Goal: Check status: Check status

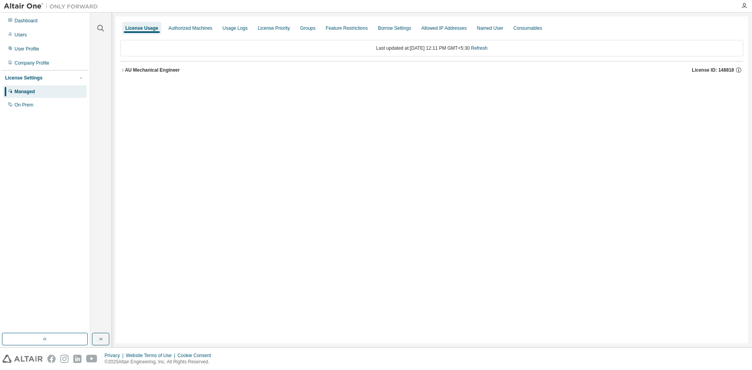
click at [166, 70] on div "AU Mechanical Engineer" at bounding box center [152, 70] width 55 height 6
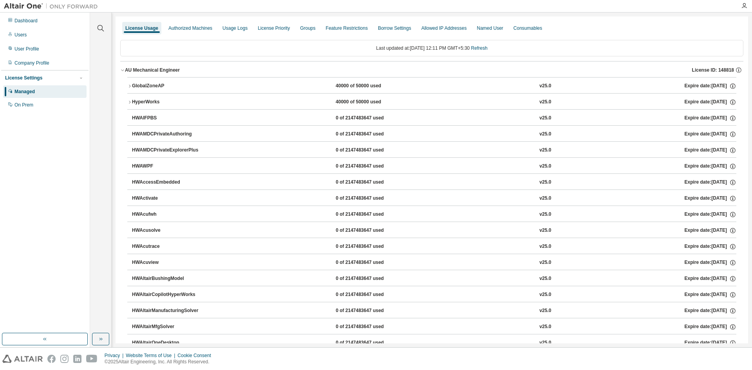
click at [153, 85] on div "GlobalZoneAP" at bounding box center [167, 86] width 70 height 7
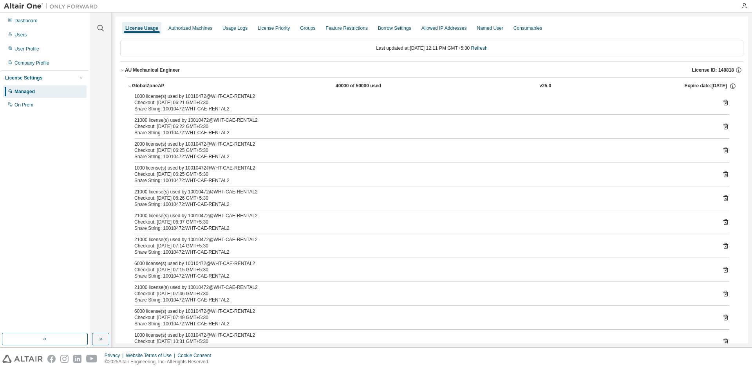
click at [153, 85] on div "GlobalZoneAP" at bounding box center [167, 86] width 70 height 7
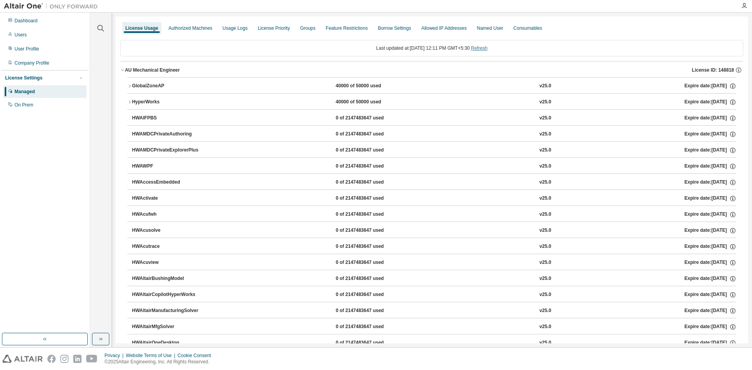
click at [488, 47] on link "Refresh" at bounding box center [479, 47] width 16 height 5
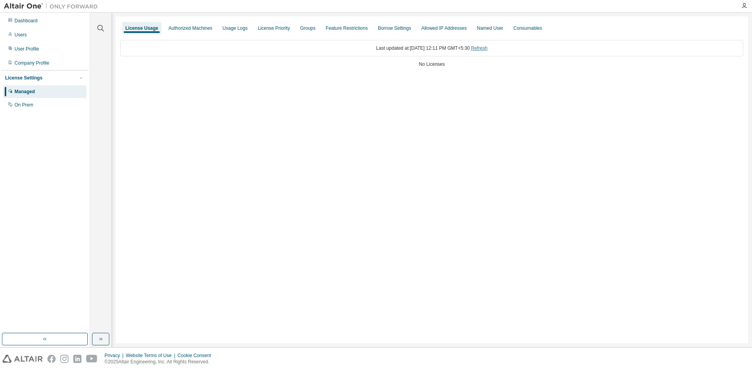
click at [488, 45] on link "Refresh" at bounding box center [479, 47] width 16 height 5
click at [169, 68] on div "AU Mechanical Engineer" at bounding box center [152, 70] width 55 height 6
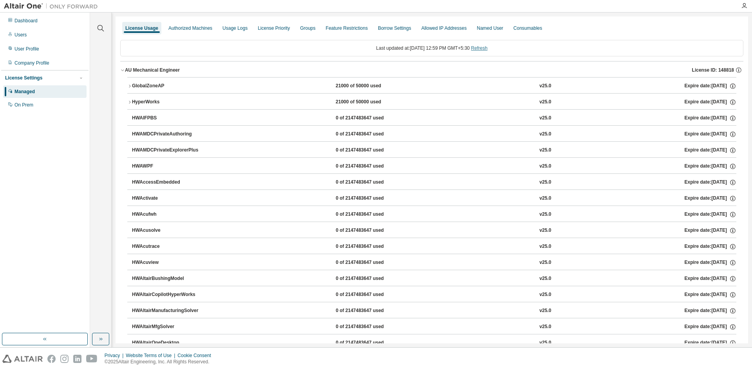
click at [487, 47] on link "Refresh" at bounding box center [479, 47] width 16 height 5
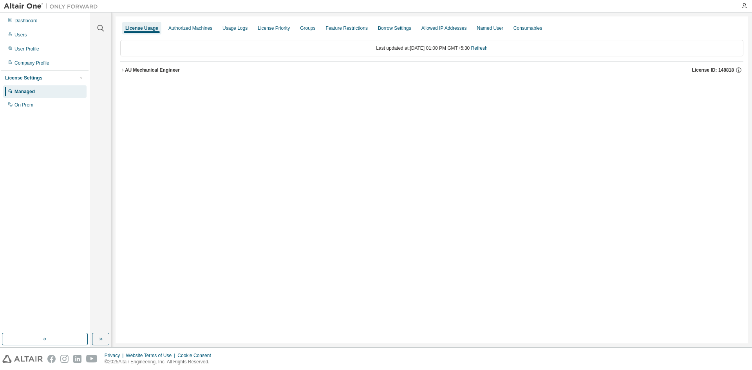
click at [172, 71] on div "AU Mechanical Engineer" at bounding box center [152, 70] width 55 height 6
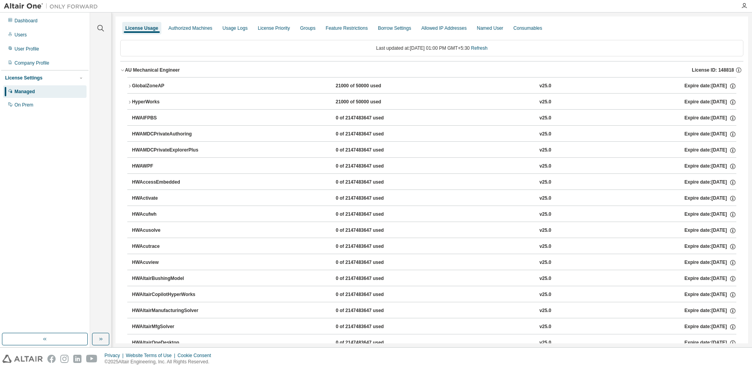
click at [175, 84] on div "GlobalZoneAP" at bounding box center [167, 86] width 70 height 7
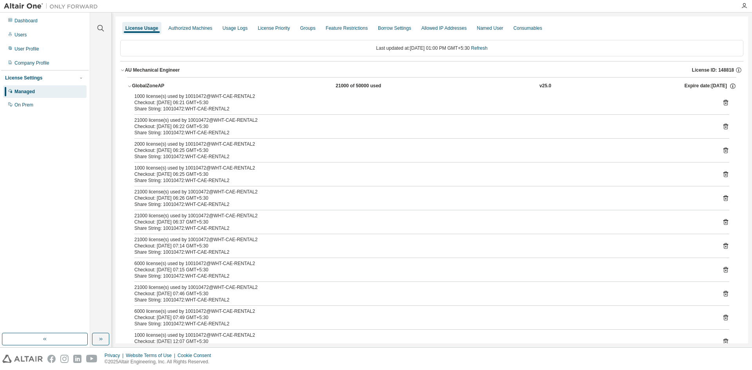
click at [175, 84] on div "GlobalZoneAP" at bounding box center [167, 86] width 70 height 7
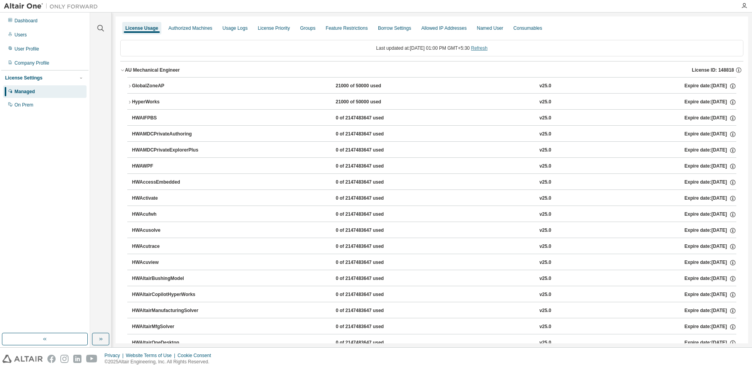
click at [485, 46] on link "Refresh" at bounding box center [479, 47] width 16 height 5
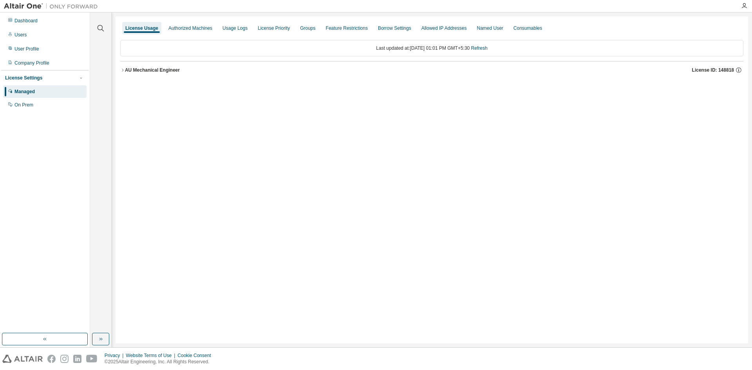
click at [152, 71] on div "AU Mechanical Engineer" at bounding box center [152, 70] width 55 height 6
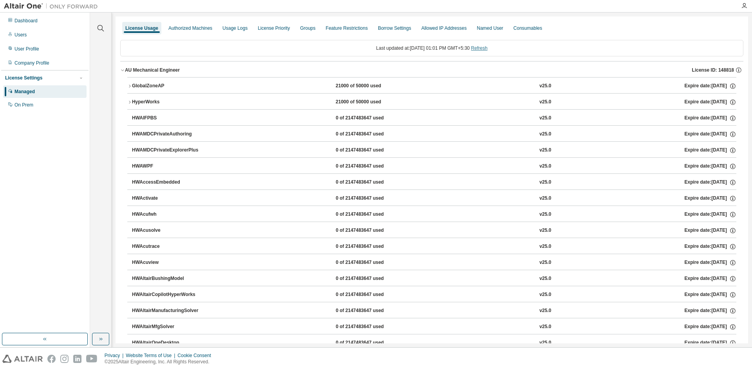
click at [488, 46] on link "Refresh" at bounding box center [479, 47] width 16 height 5
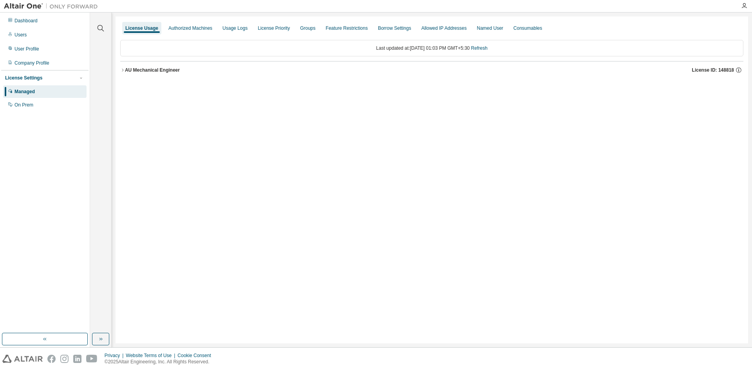
click at [153, 68] on div "AU Mechanical Engineer" at bounding box center [152, 70] width 55 height 6
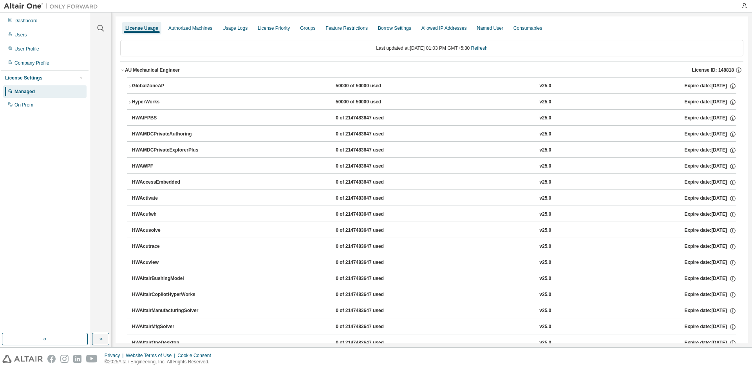
click at [153, 81] on button "GlobalZoneAP 50000 of 50000 used v25.0 Expire date: [DATE]" at bounding box center [431, 86] width 609 height 17
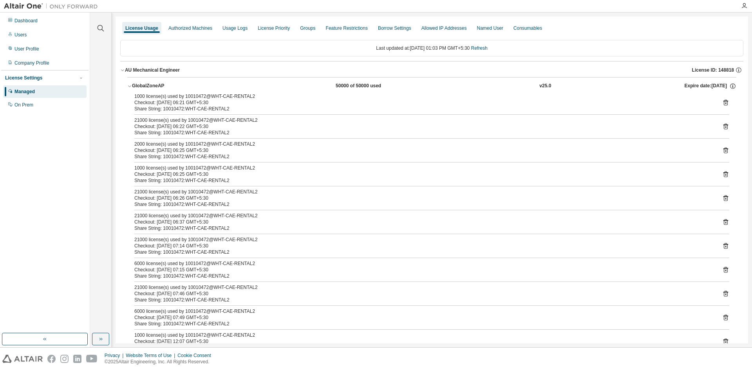
click at [164, 87] on div "GlobalZoneAP" at bounding box center [167, 86] width 70 height 7
